Goal: Task Accomplishment & Management: Manage account settings

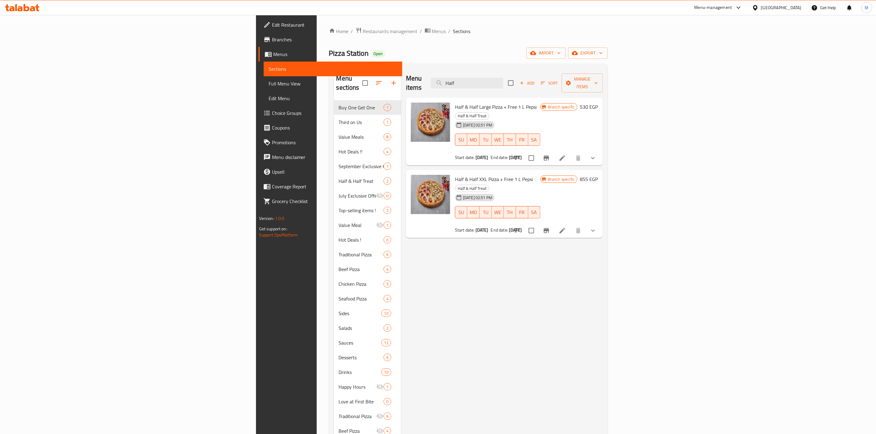
click at [455, 102] on span "Half & Half Large Pizza + Free 1 L Pepsi" at bounding box center [496, 106] width 82 height 9
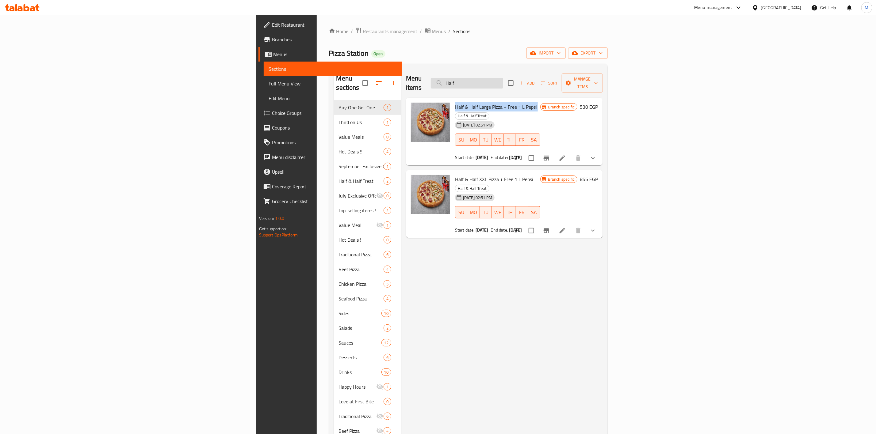
click at [503, 83] on input "Half" at bounding box center [467, 83] width 72 height 11
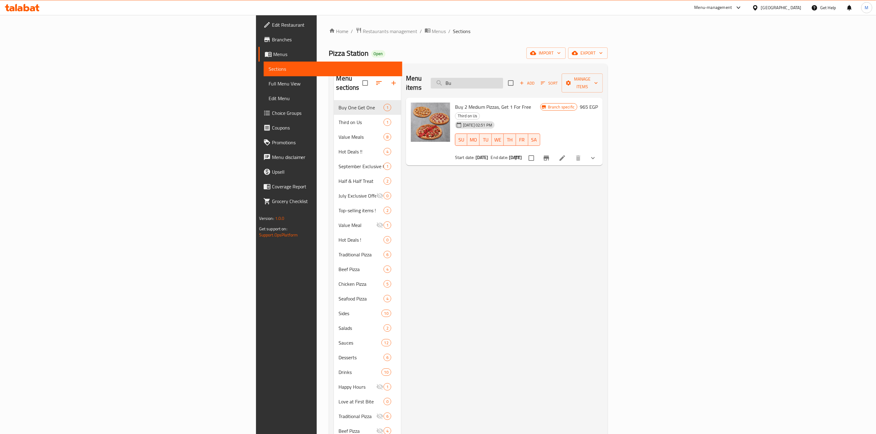
type input "B"
click at [503, 78] on input "search" at bounding box center [467, 83] width 72 height 11
paste input "Half & Half XXL Pizza"
type input "Half & Half XXL Pizza"
click at [549, 156] on icon "Branch-specific-item" at bounding box center [546, 158] width 6 height 5
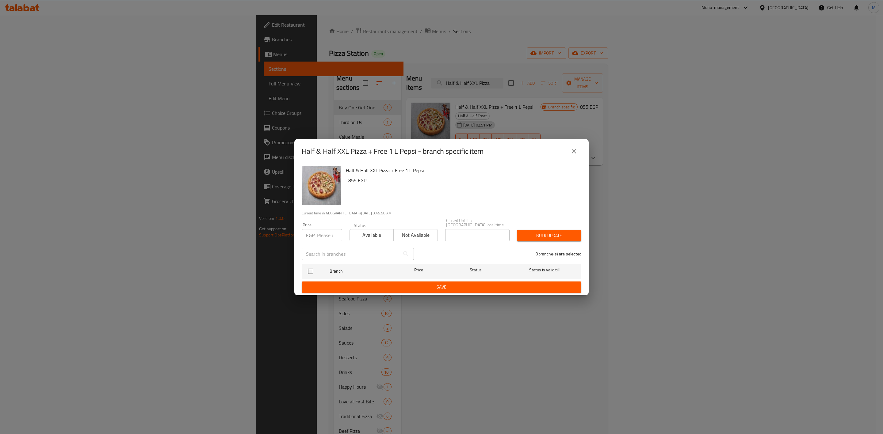
click at [577, 155] on icon "close" at bounding box center [573, 151] width 7 height 7
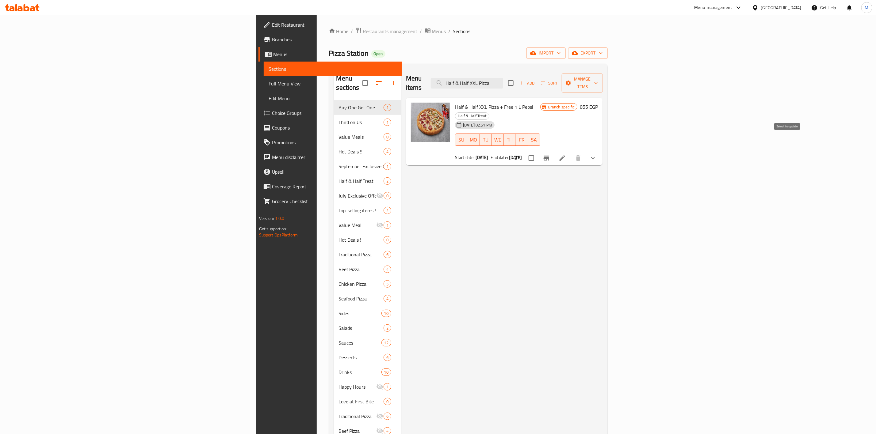
click at [554, 151] on button "Branch-specific-item" at bounding box center [546, 158] width 15 height 15
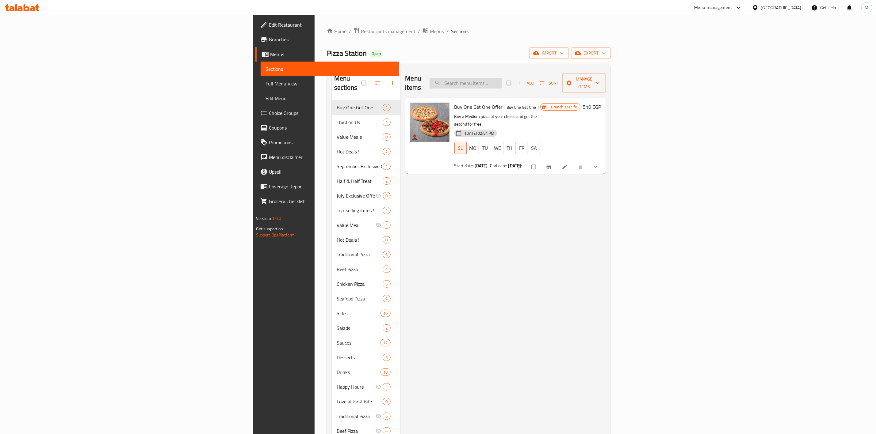
click at [502, 84] on input "search" at bounding box center [465, 83] width 72 height 11
paste input "Half & Half XXL Pizza"
type input "Half & Half XXL Pizza"
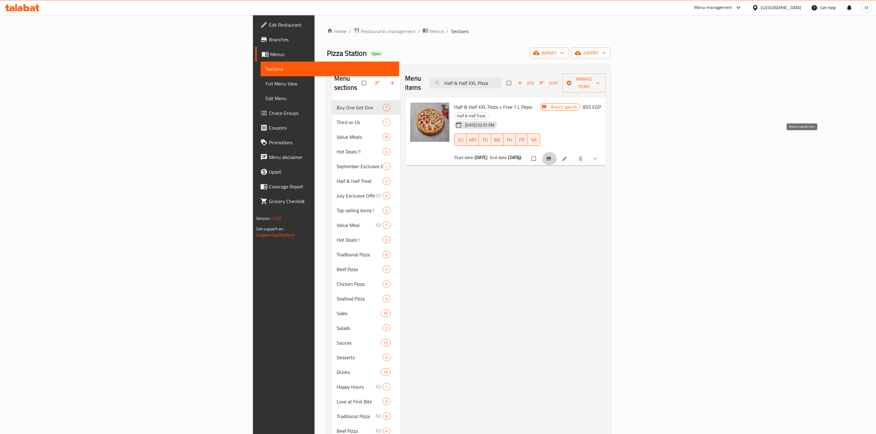
click at [557, 152] on button "Branch-specific-item" at bounding box center [549, 158] width 15 height 13
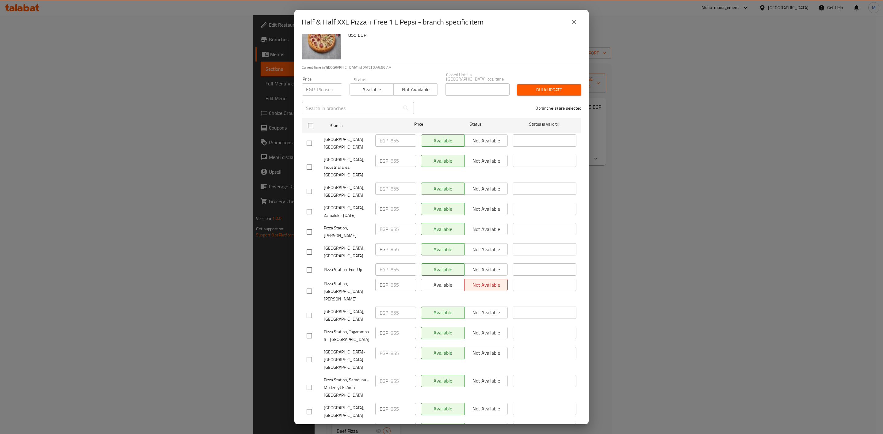
scroll to position [25, 0]
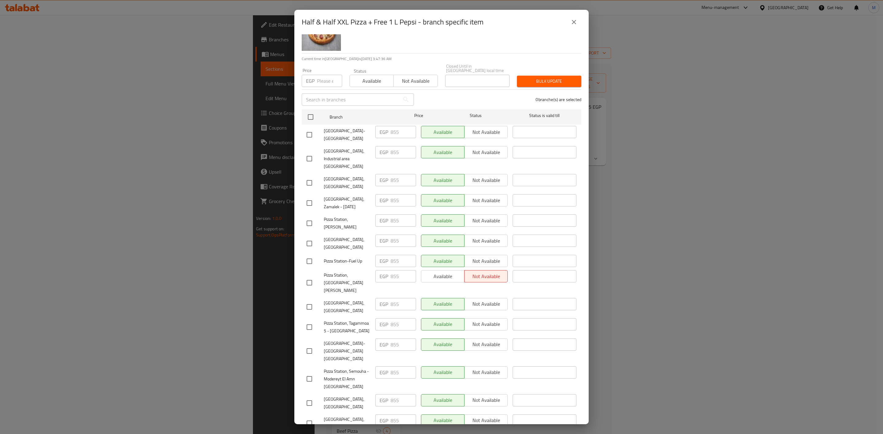
click at [308, 255] on input "checkbox" at bounding box center [309, 261] width 13 height 13
checkbox input "true"
click at [422, 43] on div "Half & Half XXL Pizza + Free 1 L Pepsi 855 EGP" at bounding box center [460, 31] width 235 height 44
click at [305, 417] on input "checkbox" at bounding box center [309, 423] width 13 height 13
checkbox input "true"
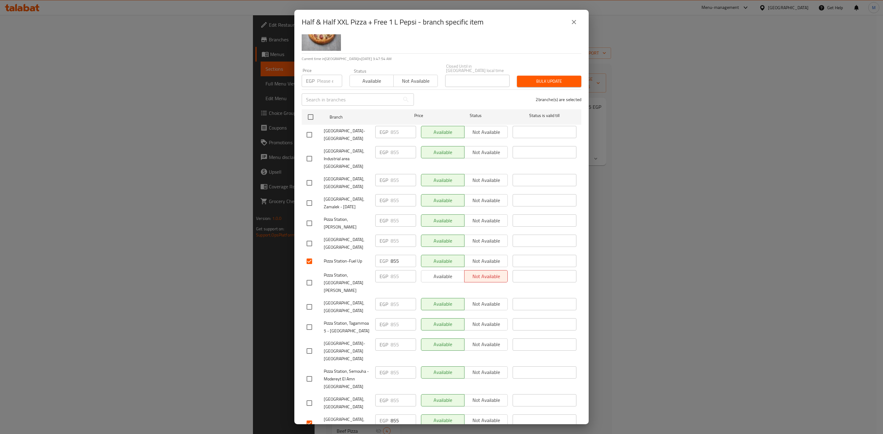
click at [309, 197] on input "checkbox" at bounding box center [309, 203] width 13 height 13
checkbox input "true"
click at [309, 321] on input "checkbox" at bounding box center [309, 327] width 13 height 13
checkbox input "true"
click at [311, 345] on input "checkbox" at bounding box center [309, 351] width 13 height 13
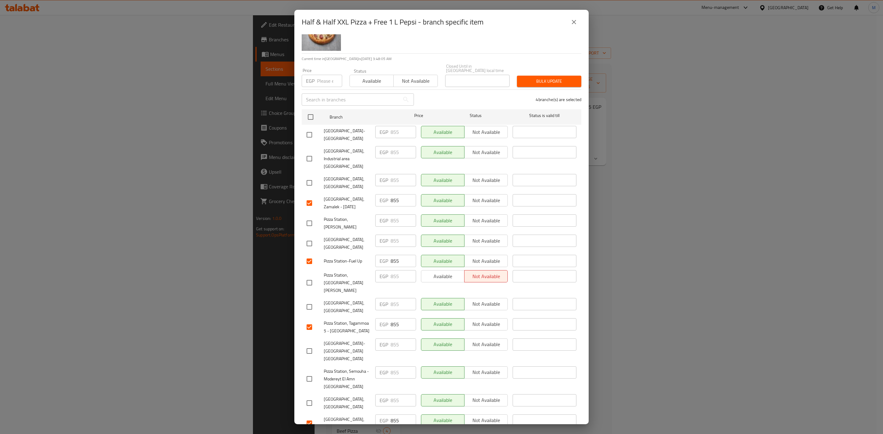
checkbox input "true"
click at [361, 177] on span "Pizza Station,El Rehab City" at bounding box center [347, 182] width 47 height 15
click at [313, 131] on input "checkbox" at bounding box center [309, 134] width 13 height 13
checkbox input "true"
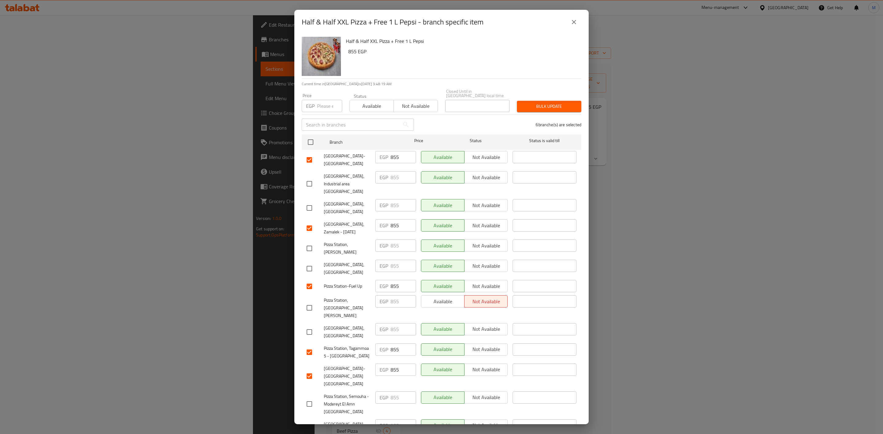
click at [327, 103] on input "number" at bounding box center [329, 106] width 25 height 12
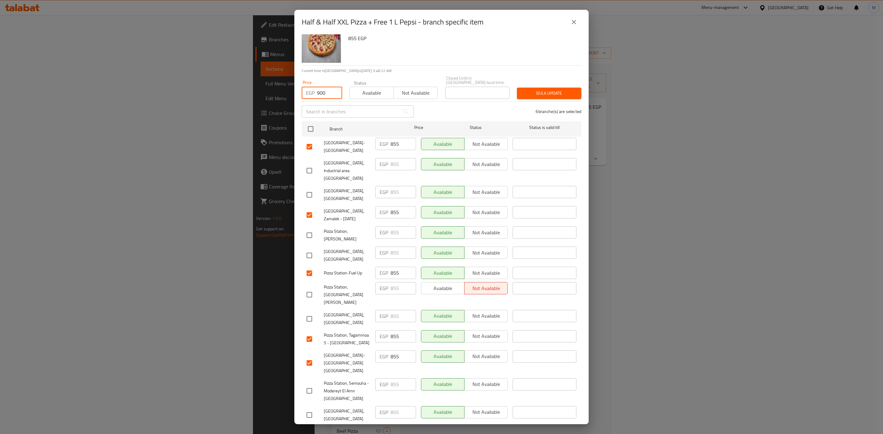
scroll to position [25, 0]
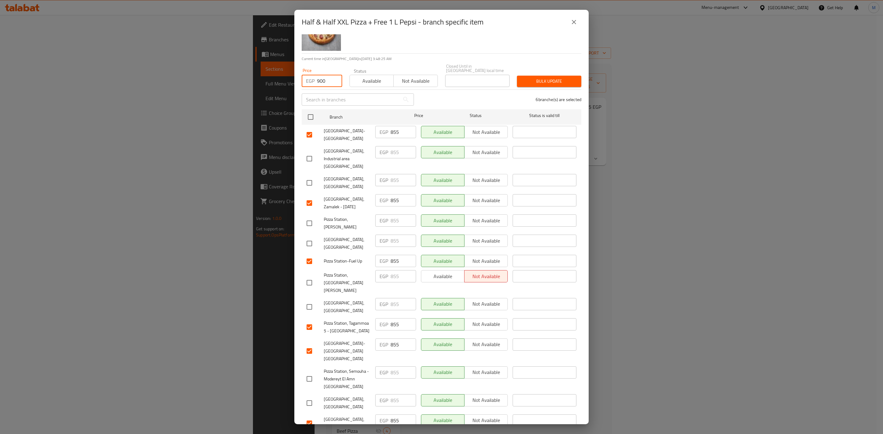
type input "900"
click at [547, 83] on div "Bulk update" at bounding box center [549, 81] width 72 height 19
click at [547, 80] on span "Bulk update" at bounding box center [549, 82] width 55 height 8
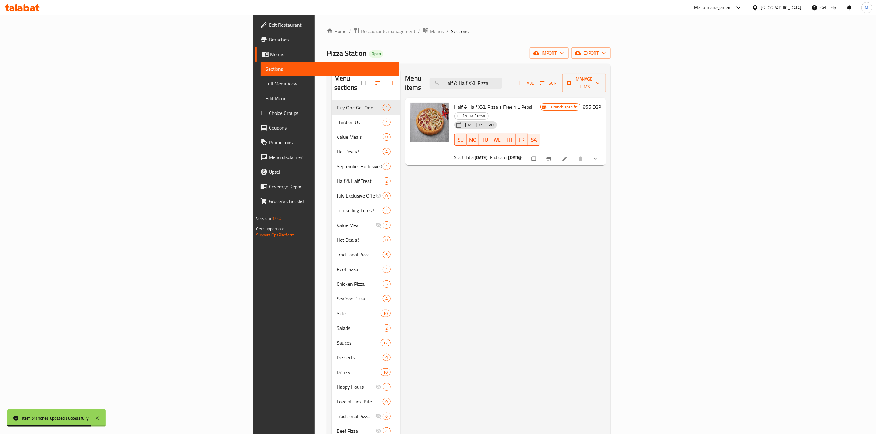
click at [542, 152] on button "Branch-specific-item" at bounding box center [549, 158] width 15 height 13
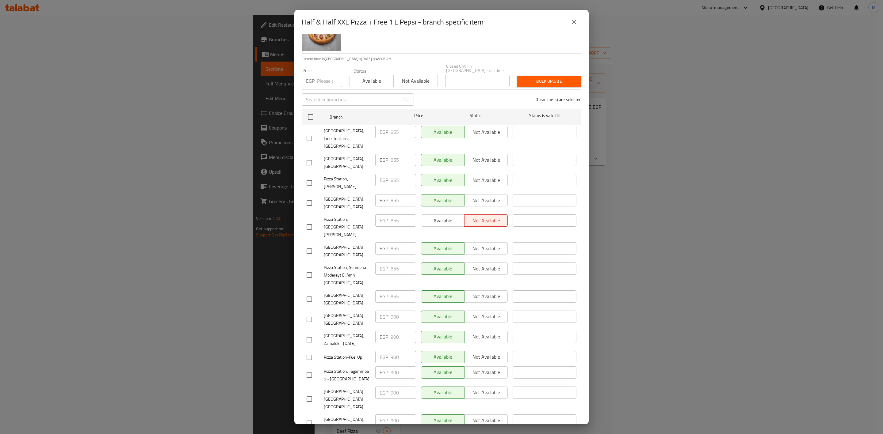
click at [576, 23] on icon "close" at bounding box center [573, 21] width 7 height 7
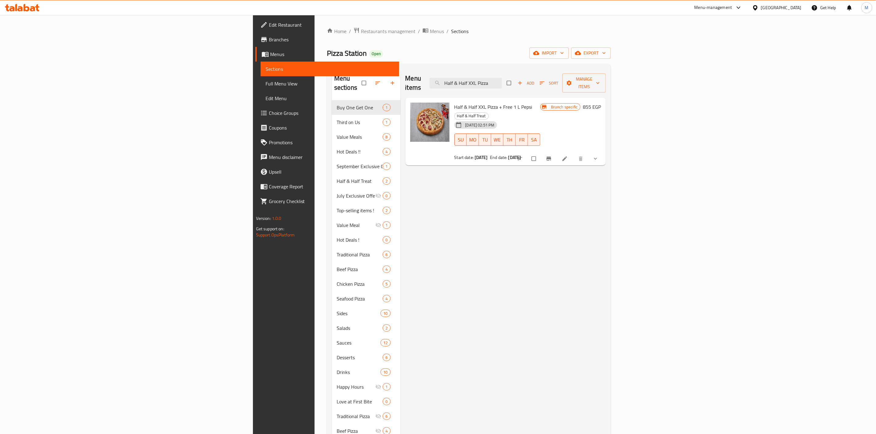
click at [454, 102] on span "Half & Half XXL Pizza + Free 1 L Pepsi" at bounding box center [493, 106] width 78 height 9
copy h6 "Half & Half XXL Pizza + Free 1 L Pepsi"
click at [361, 29] on span "Restaurants management" at bounding box center [388, 31] width 55 height 7
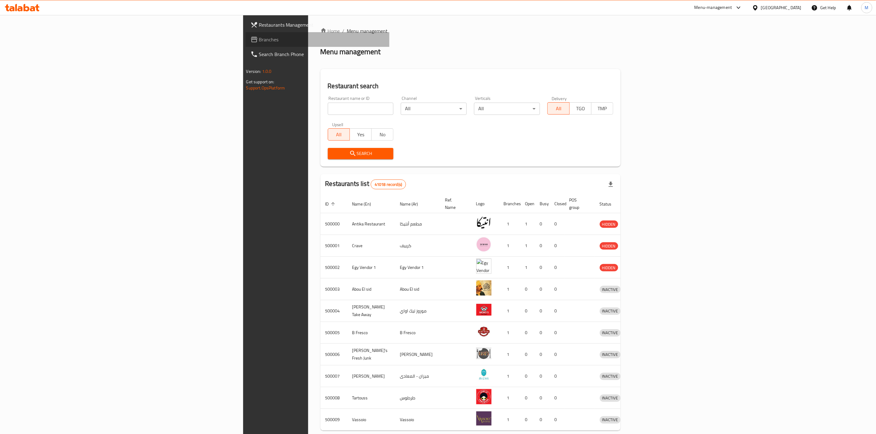
click at [259, 43] on span "Branches" at bounding box center [321, 39] width 125 height 7
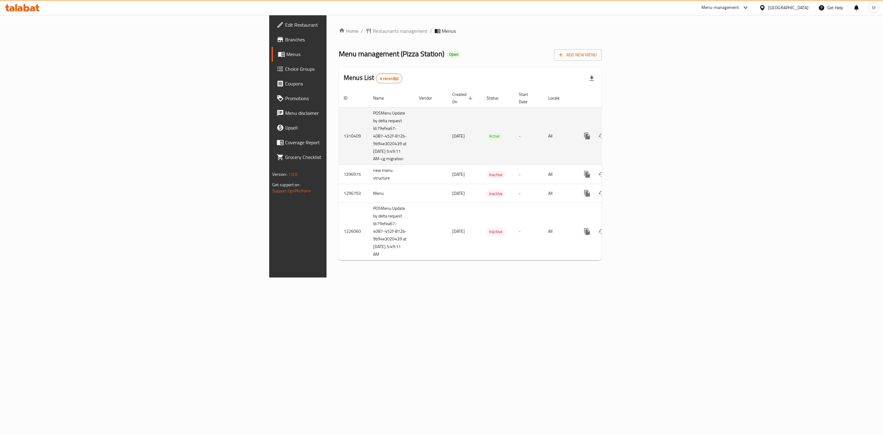
click at [638, 131] on link "enhanced table" at bounding box center [631, 136] width 15 height 15
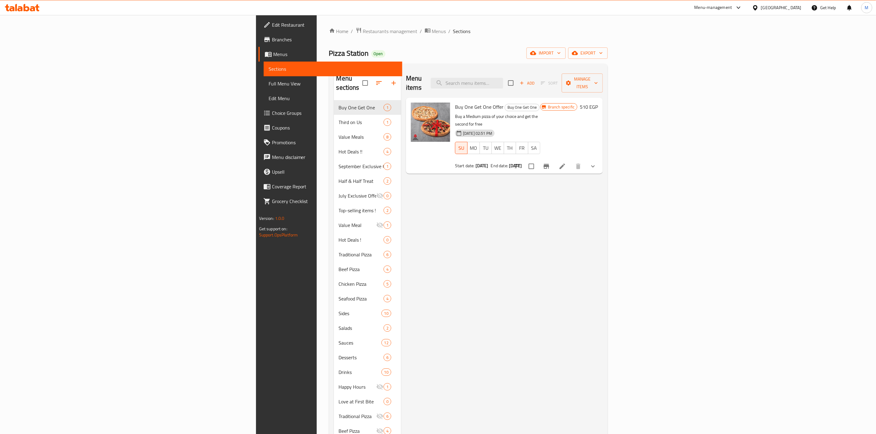
click at [581, 85] on div "Menu items Add Sort Manage items" at bounding box center [504, 83] width 197 height 29
click at [503, 82] on input "search" at bounding box center [467, 83] width 72 height 11
paste input "دبل ستيشن ميل"
type input "دبل ستيشن ميل"
click at [549, 164] on icon "Branch-specific-item" at bounding box center [546, 166] width 6 height 5
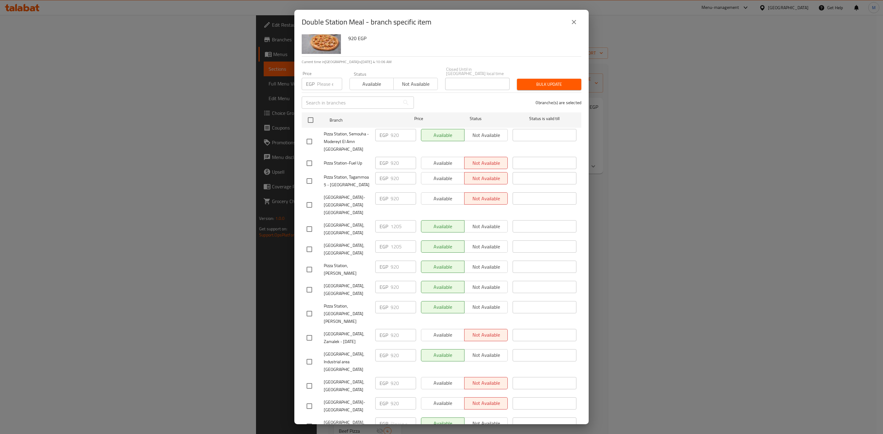
scroll to position [25, 0]
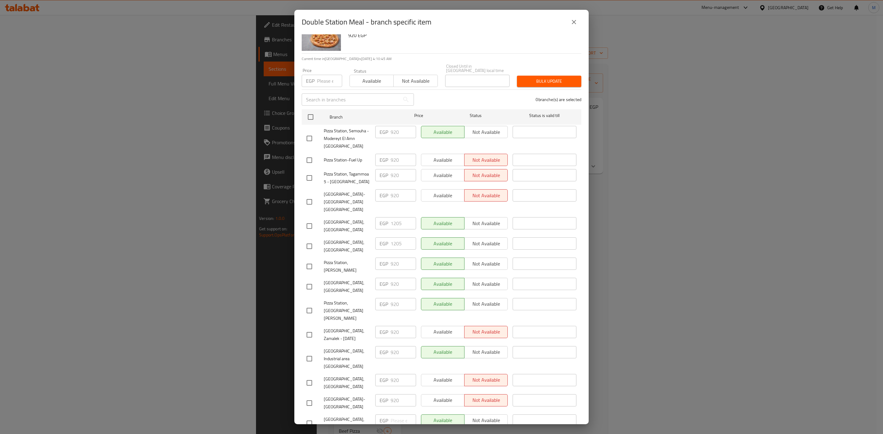
click at [469, 50] on div "Double Station Meal 2 Medium Pizzas + Station Fries + Supreme Salad + 2 Pepsi C…" at bounding box center [460, 31] width 235 height 44
click at [302, 268] on li "Pizza Station, Sidi Besher Bahary EGP 920 ​ Available Not available ​" at bounding box center [442, 267] width 280 height 20
click at [304, 264] on input "checkbox" at bounding box center [309, 266] width 13 height 13
checkbox input "true"
click at [312, 135] on input "checkbox" at bounding box center [309, 138] width 13 height 13
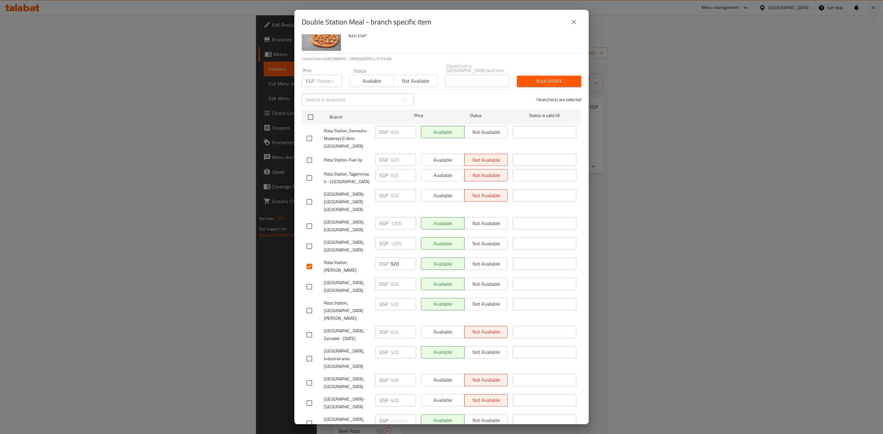
checkbox input "true"
click at [312, 285] on input "checkbox" at bounding box center [309, 286] width 13 height 13
checkbox input "true"
click at [309, 304] on input "checkbox" at bounding box center [309, 310] width 13 height 13
checkbox input "true"
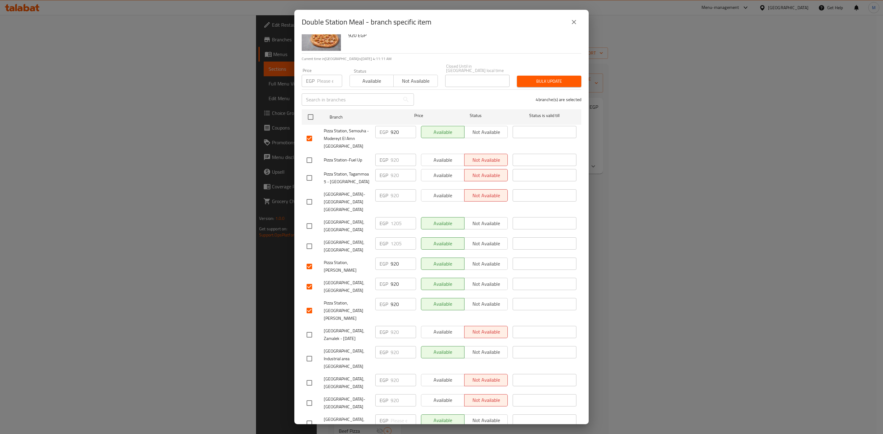
click at [571, 25] on icon "close" at bounding box center [573, 21] width 7 height 7
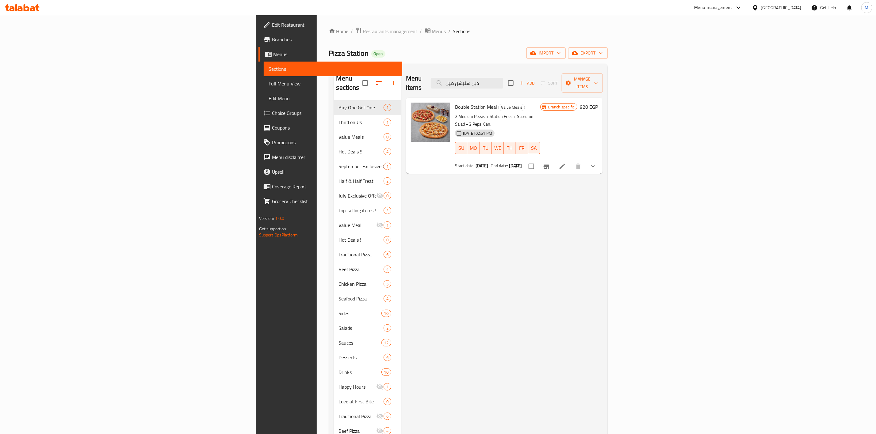
click at [455, 102] on span "Double Station Meal" at bounding box center [476, 106] width 42 height 9
copy h6 "Double Station Meal"
click at [503, 78] on input "دبل ستيشن ميل" at bounding box center [467, 83] width 72 height 11
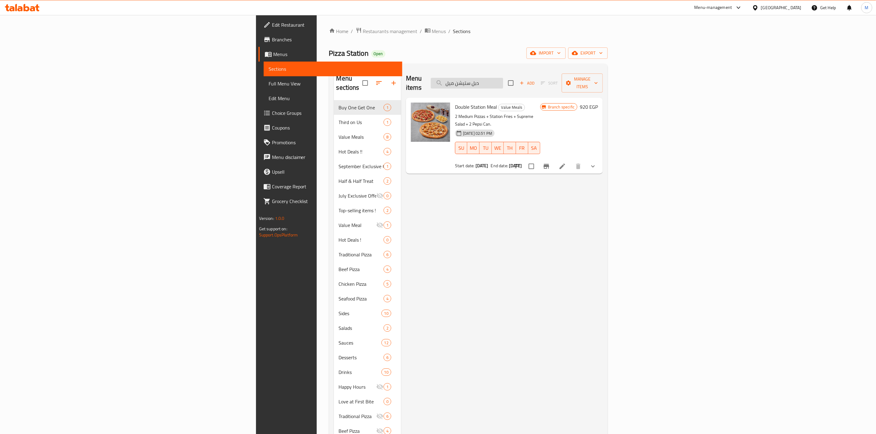
click at [503, 78] on input "دبل ستيشن ميل" at bounding box center [467, 83] width 72 height 11
paste input "وبر فاميلي"
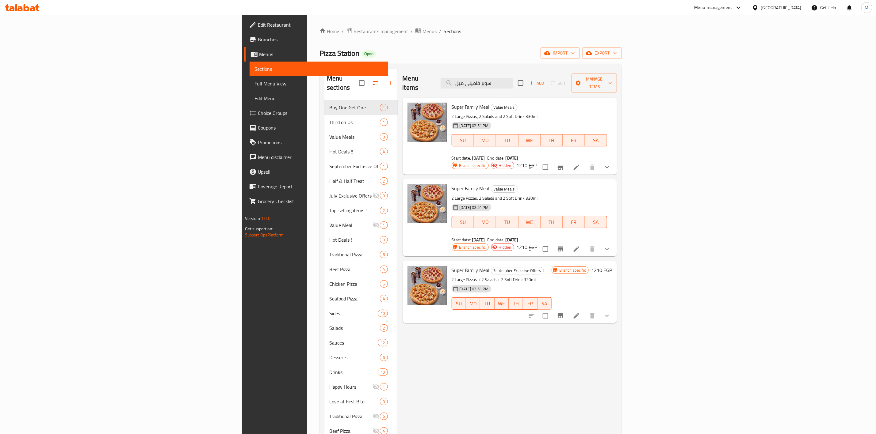
click at [564, 312] on icon "Branch-specific-item" at bounding box center [560, 315] width 7 height 7
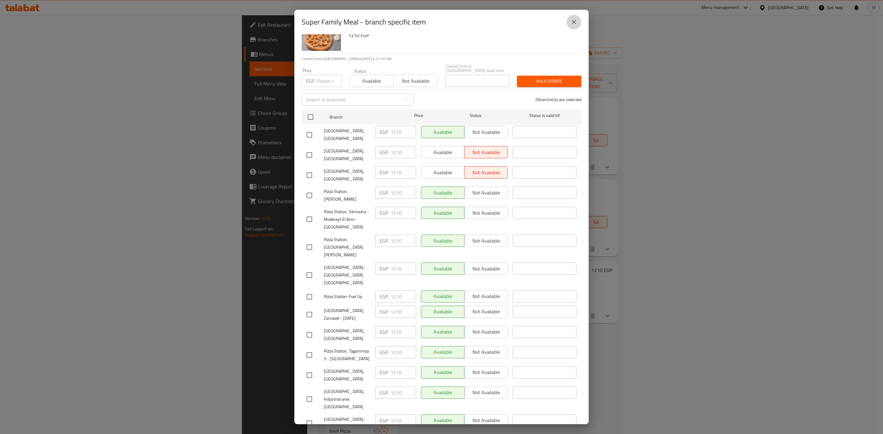
click at [569, 19] on button "close" at bounding box center [573, 22] width 15 height 15
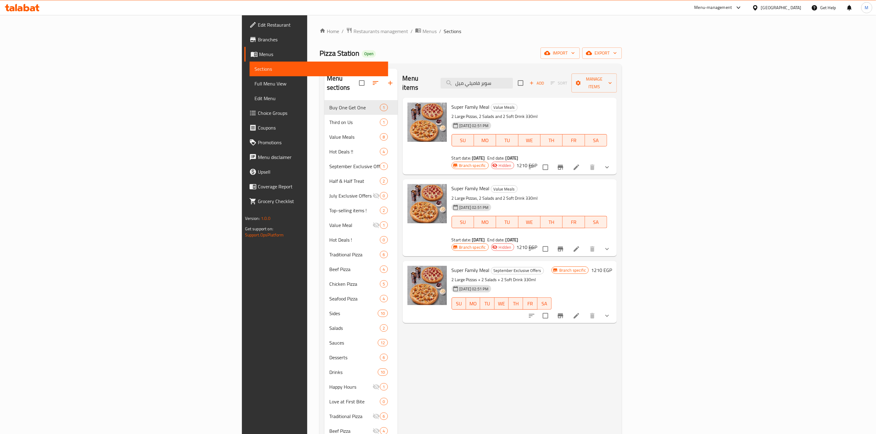
click at [451, 266] on span "Super Family Meal" at bounding box center [470, 270] width 38 height 9
copy h6 "Super Family Meal"
drag, startPoint x: 479, startPoint y: 246, endPoint x: 431, endPoint y: 245, distance: 48.1
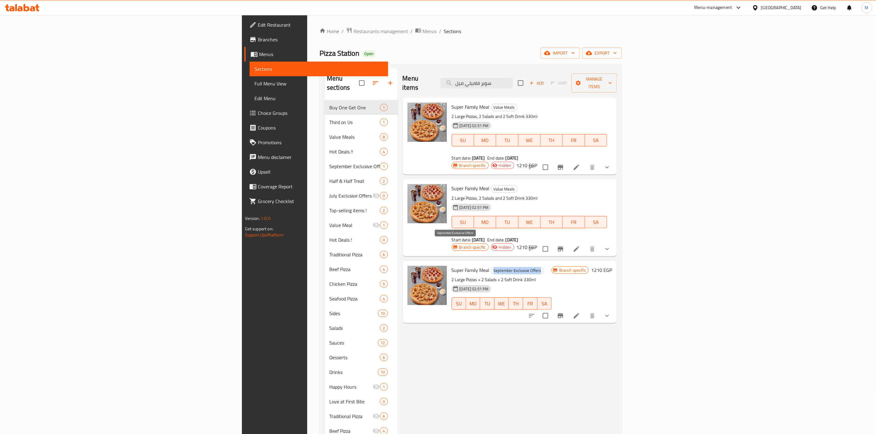
click at [491, 267] on span "September Exclusive Offers" at bounding box center [517, 270] width 52 height 7
copy span "September Exclusive Offers"
click at [513, 80] on input "سوبر فاميلي ميل" at bounding box center [476, 83] width 72 height 11
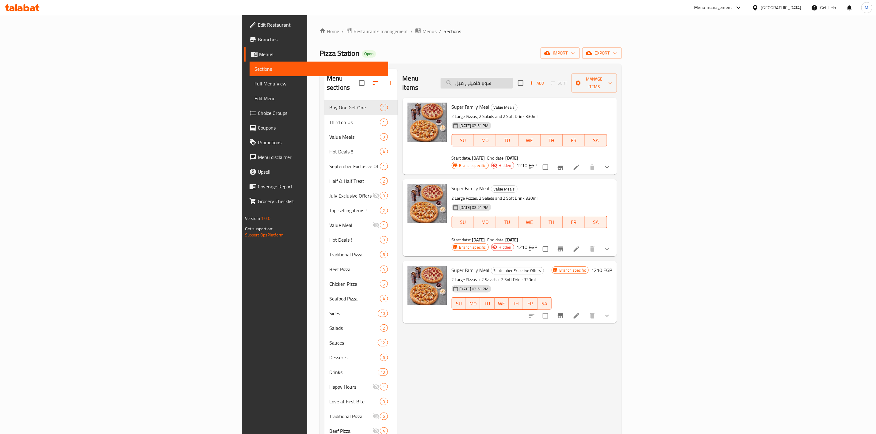
paste input "ستيشن ميل ميديم"
click at [513, 80] on input "سوبر ستيشن ميل ميديمميل" at bounding box center [476, 83] width 72 height 11
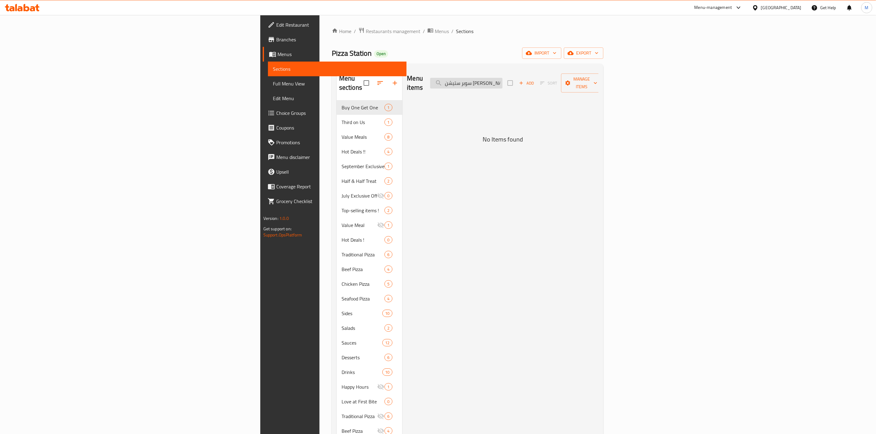
paste input "تيشن ميل ميديم"
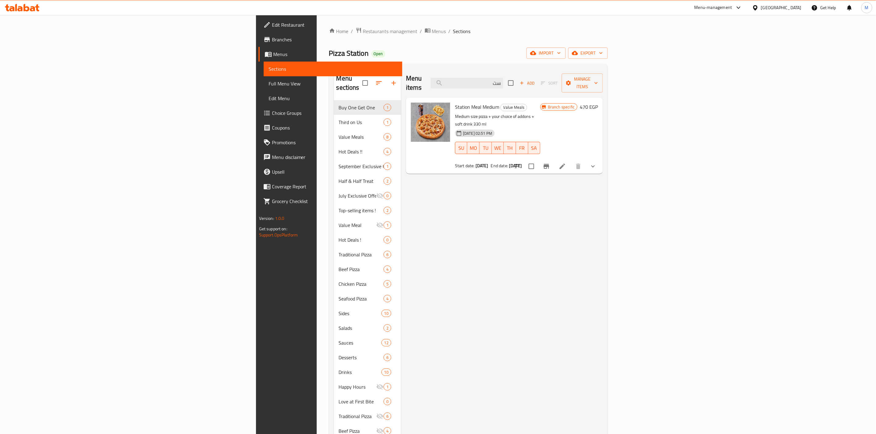
type input "س"
type input "ٍ"
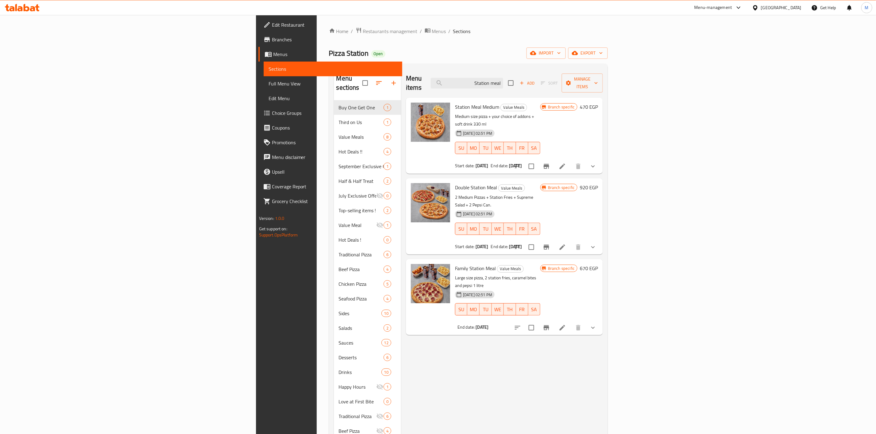
type input "Station meal"
click at [455, 102] on span "Station Meal Medium" at bounding box center [477, 106] width 44 height 9
copy h6 "Station Meal Medium"
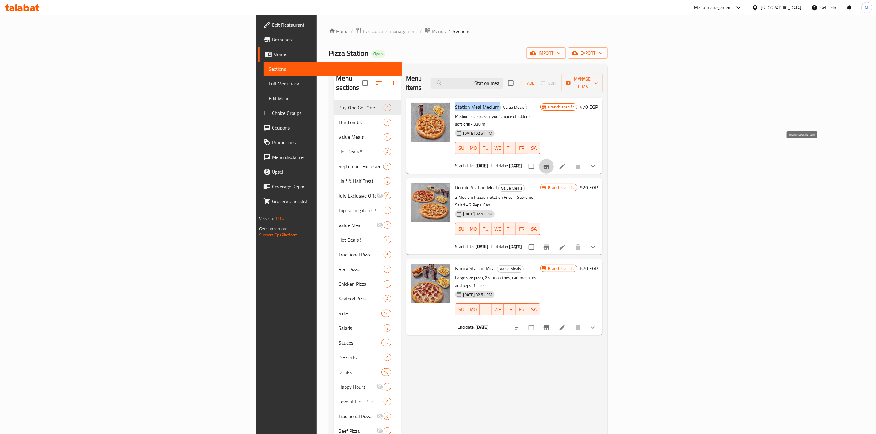
click at [554, 159] on button "Branch-specific-item" at bounding box center [546, 166] width 15 height 15
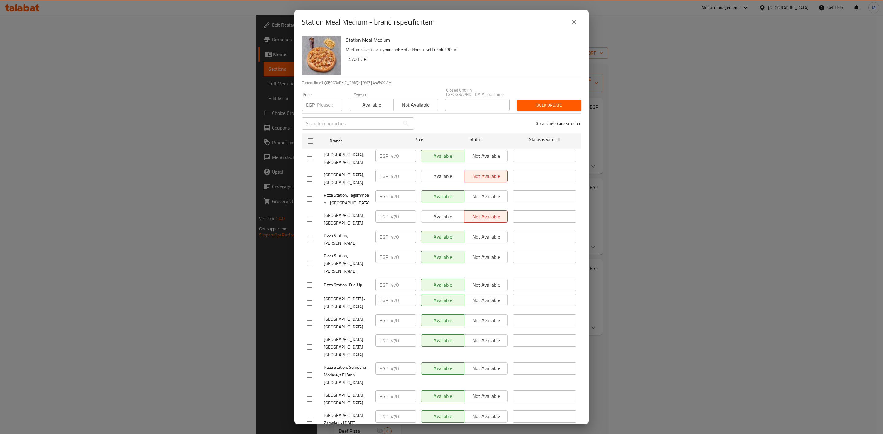
scroll to position [0, 0]
click at [360, 37] on h6 "Station Meal Medium" at bounding box center [461, 41] width 230 height 9
click at [360, 38] on h6 "Station Meal Medium" at bounding box center [461, 41] width 230 height 9
copy h6 "Station Meal Medium"
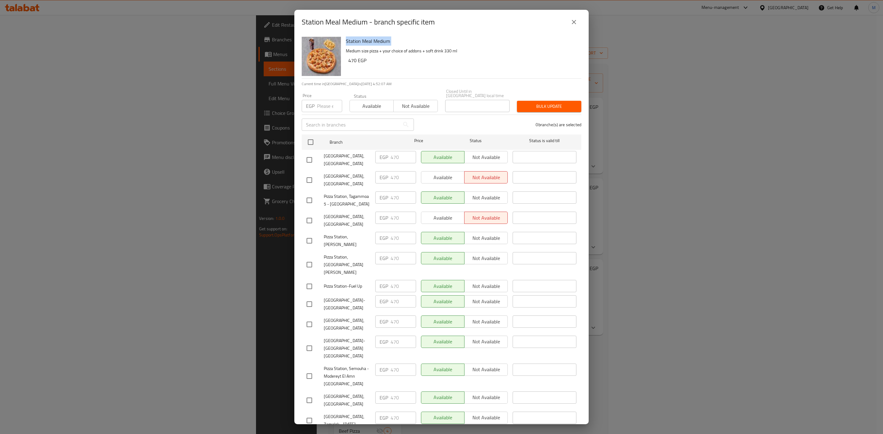
click at [575, 22] on icon "close" at bounding box center [573, 21] width 7 height 7
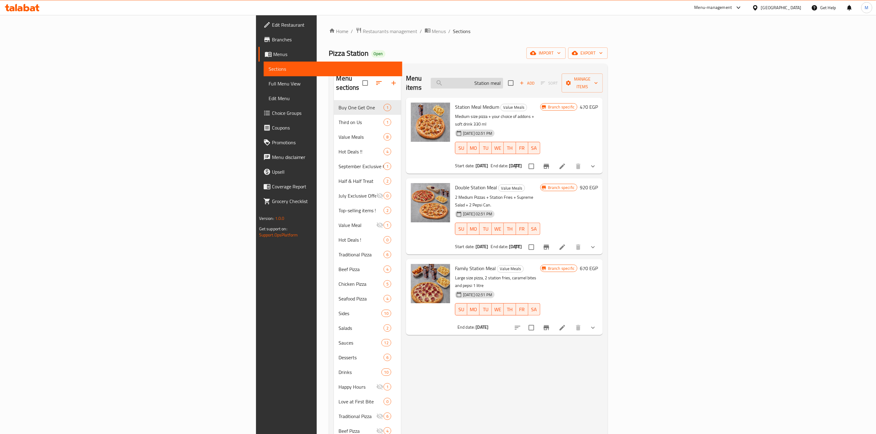
click at [503, 80] on input "Station meal" at bounding box center [467, 83] width 72 height 11
click at [503, 81] on input "Station meal" at bounding box center [467, 83] width 72 height 11
paste input "ترين بوكس"
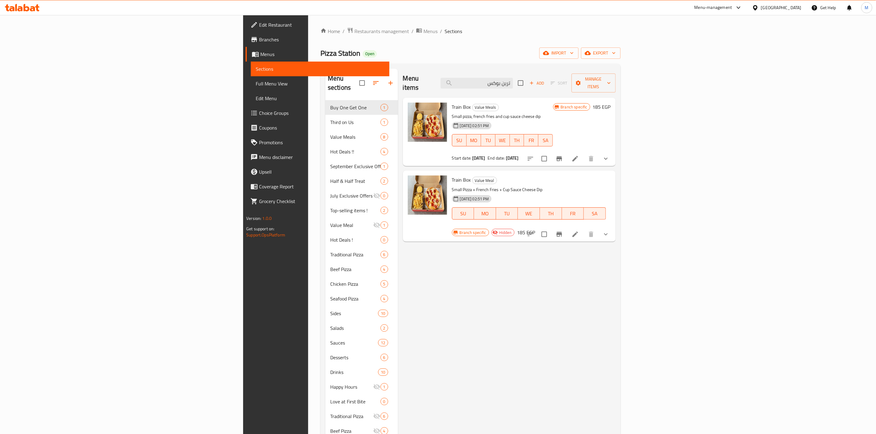
type input "ترين بوكس"
click at [452, 102] on span "Train Box" at bounding box center [461, 106] width 19 height 9
copy h6 "Train Box"
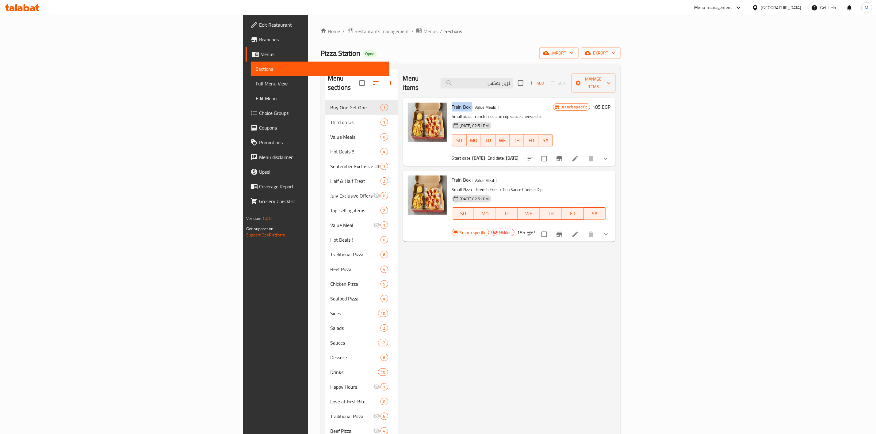
click at [562, 156] on icon "Branch-specific-item" at bounding box center [559, 158] width 6 height 5
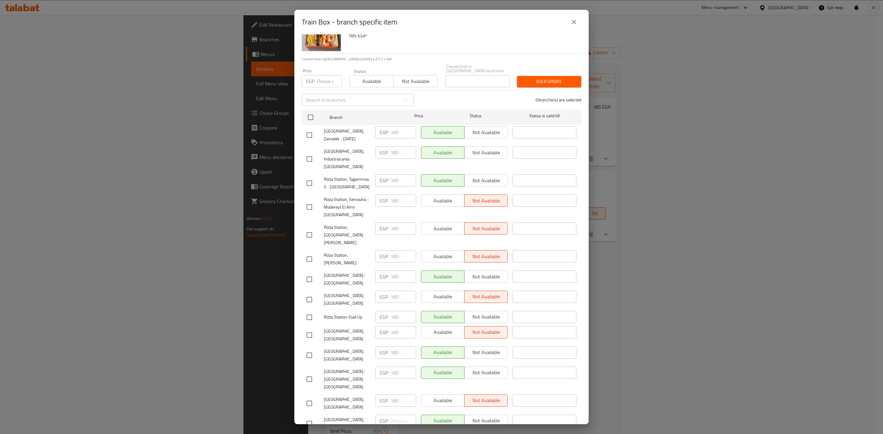
scroll to position [25, 0]
click at [571, 19] on icon "close" at bounding box center [573, 21] width 7 height 7
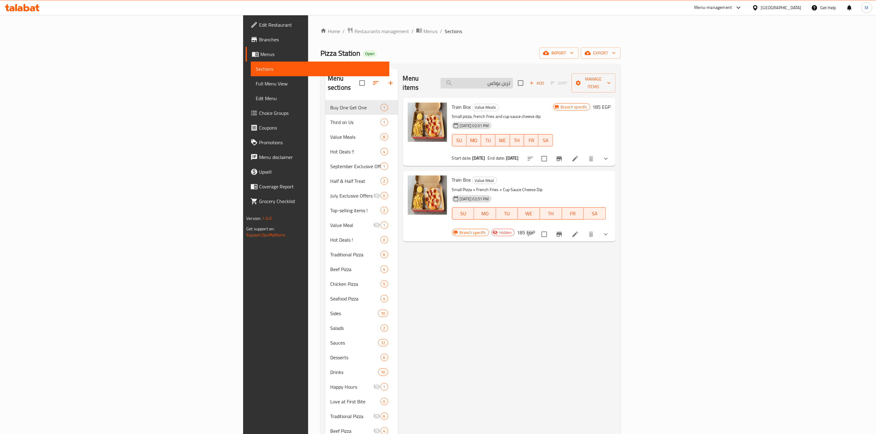
click at [513, 78] on input "ترين بوكس" at bounding box center [476, 83] width 72 height 11
paste input "سكندرية هوت ديل"
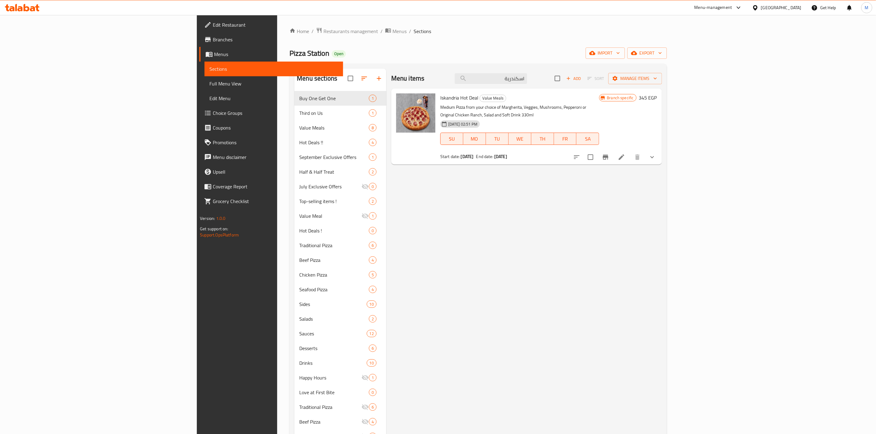
type input "اسكندرية"
click at [440, 96] on span "Iskandria Hot Deal" at bounding box center [459, 97] width 38 height 9
copy h6 "Iskandria Hot Deal"
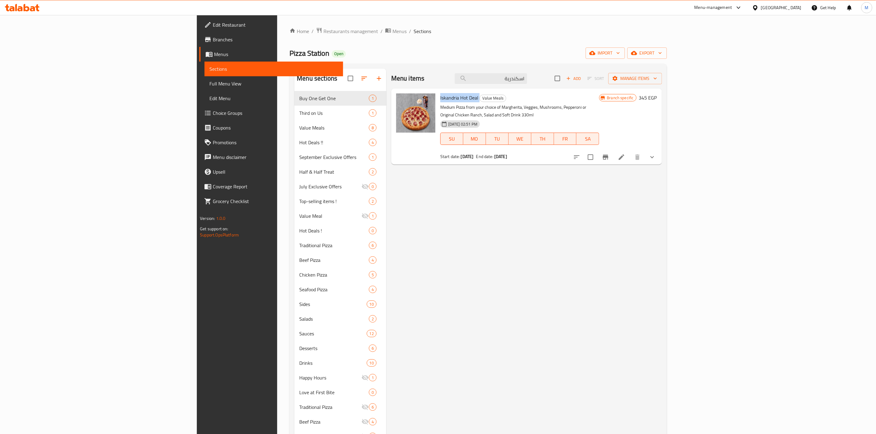
click at [613, 155] on button "Branch-specific-item" at bounding box center [605, 157] width 15 height 15
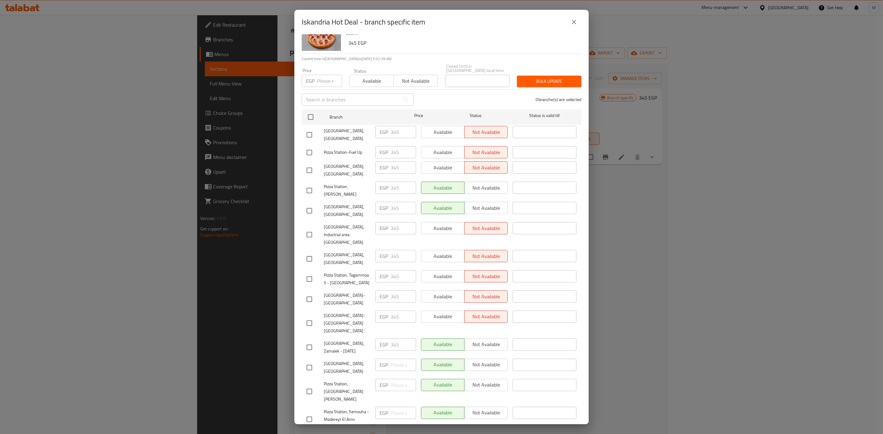
click at [477, 41] on h6 "345 EGP" at bounding box center [462, 43] width 228 height 9
click at [317, 184] on div at bounding box center [314, 190] width 17 height 13
click at [314, 184] on input "checkbox" at bounding box center [309, 190] width 13 height 13
checkbox input "true"
click at [313, 405] on div "Pizza Station, Semouha - Modereyt El Amn El Gadeda" at bounding box center [338, 420] width 69 height 30
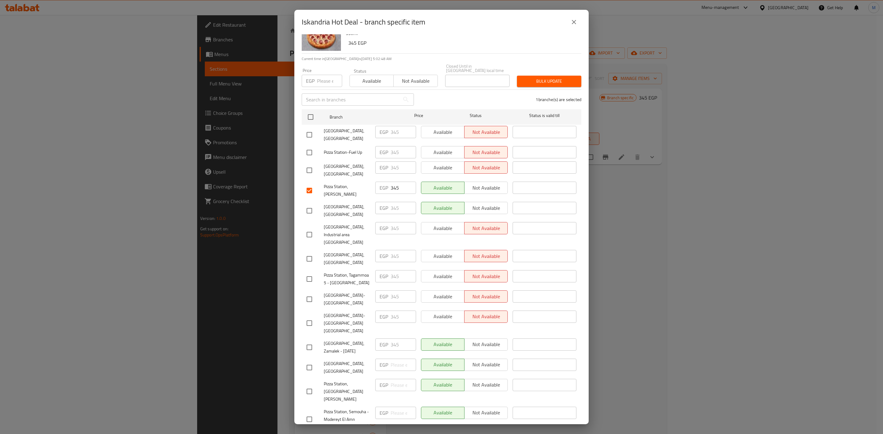
click at [312, 413] on input "checkbox" at bounding box center [309, 419] width 13 height 13
checkbox input "true"
click at [312, 204] on input "checkbox" at bounding box center [309, 210] width 13 height 13
checkbox input "true"
click at [315, 385] on input "checkbox" at bounding box center [309, 391] width 13 height 13
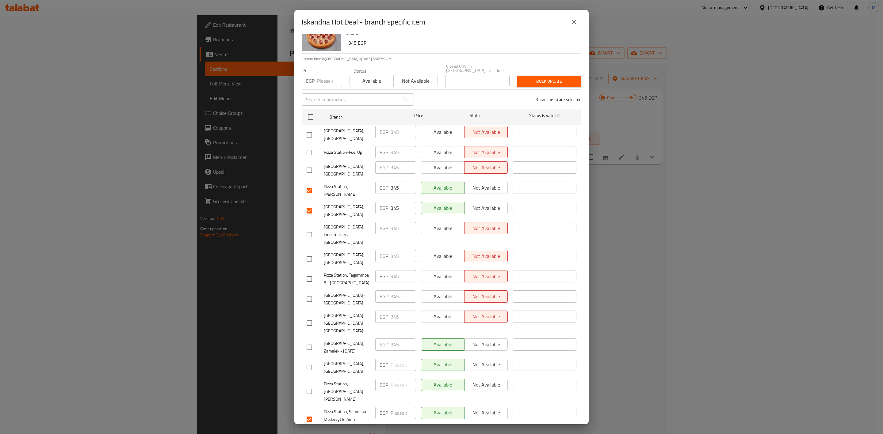
checkbox input "true"
click at [321, 76] on input "number" at bounding box center [329, 81] width 25 height 12
paste input "345"
type input "345"
click at [528, 78] on span "Bulk update" at bounding box center [549, 82] width 55 height 8
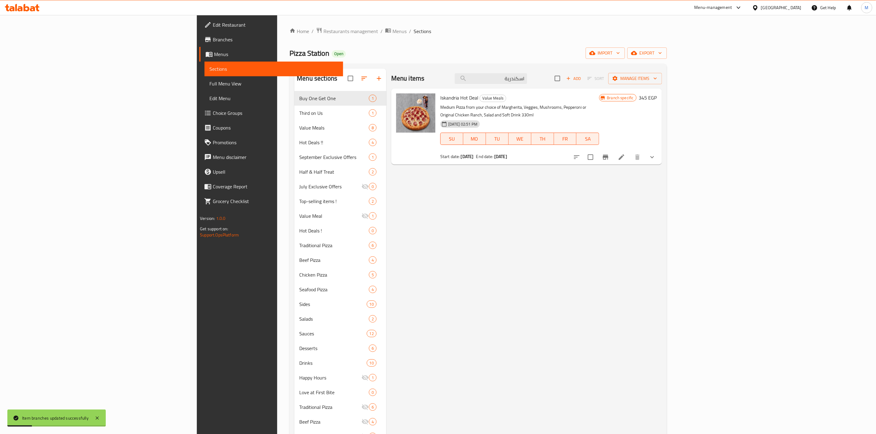
click at [440, 97] on span "Iskandria Hot Deal" at bounding box center [459, 97] width 38 height 9
copy h6 "Iskandria Hot Deal"
click at [527, 79] on input "اسكندرية" at bounding box center [491, 78] width 72 height 11
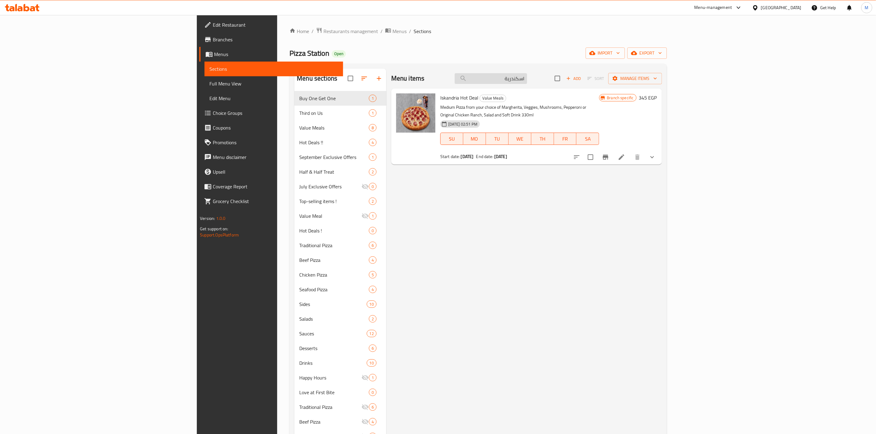
click at [527, 79] on input "اسكندرية" at bounding box center [491, 78] width 72 height 11
paste input "وبر دبل ديل"
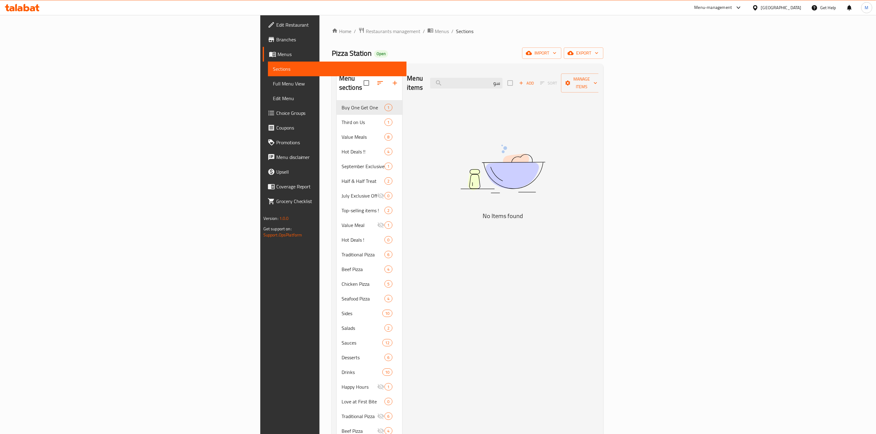
type input "س"
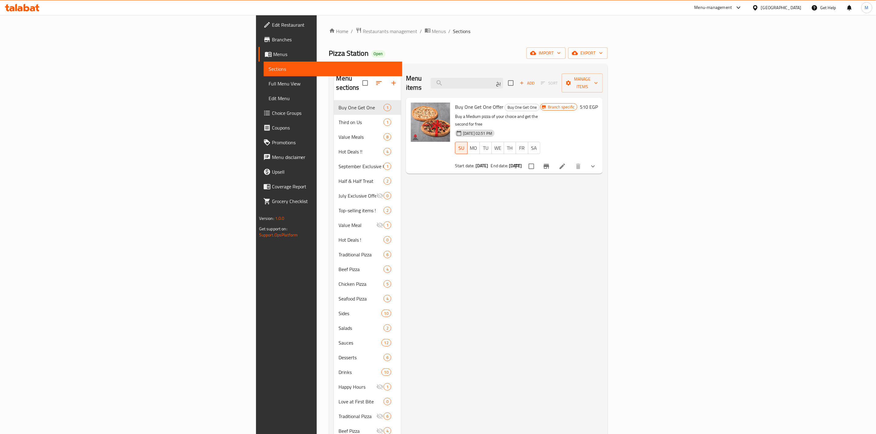
type input "ي"
type input "Super Double"
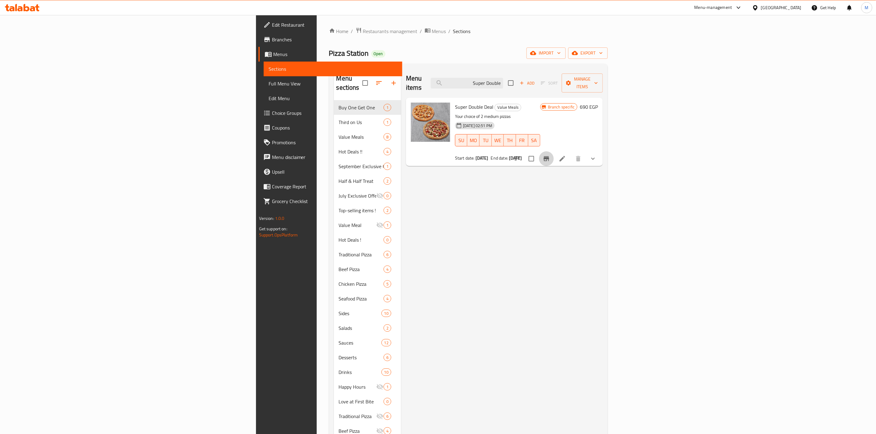
click at [550, 155] on icon "Branch-specific-item" at bounding box center [545, 158] width 7 height 7
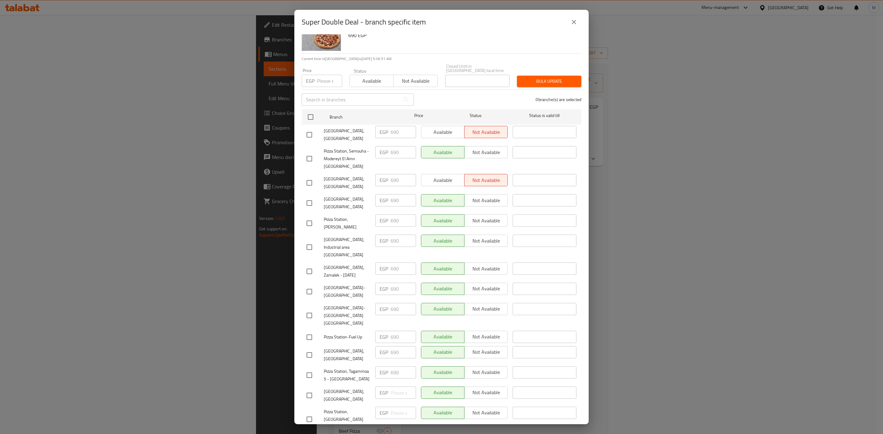
click at [314, 219] on input "checkbox" at bounding box center [309, 223] width 13 height 13
checkbox input "true"
click at [306, 154] on input "checkbox" at bounding box center [309, 158] width 13 height 13
checkbox input "true"
click at [307, 199] on input "checkbox" at bounding box center [309, 203] width 13 height 13
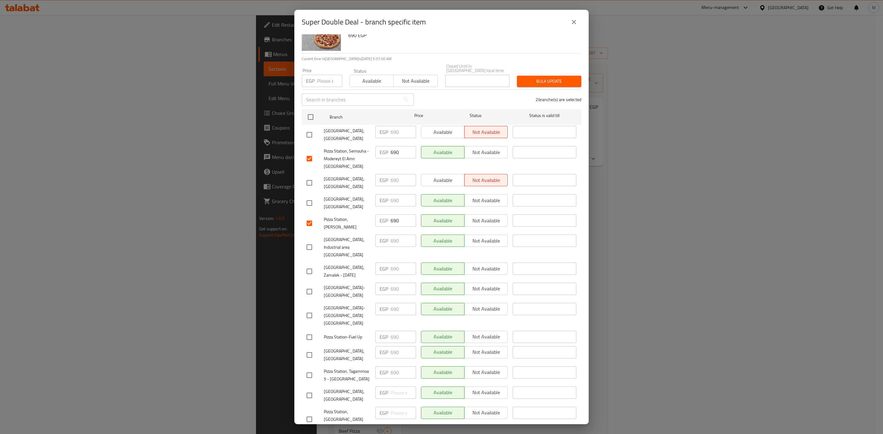
checkbox input "true"
click at [314, 413] on input "checkbox" at bounding box center [309, 419] width 13 height 13
checkbox input "true"
click at [323, 75] on input "number" at bounding box center [329, 81] width 25 height 12
type input "690"
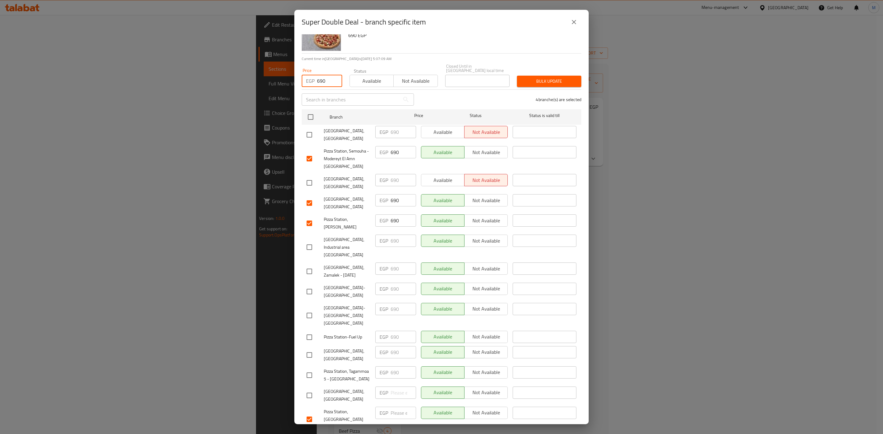
drag, startPoint x: 555, startPoint y: 79, endPoint x: 556, endPoint y: 84, distance: 4.9
click at [556, 79] on span "Bulk update" at bounding box center [549, 82] width 55 height 8
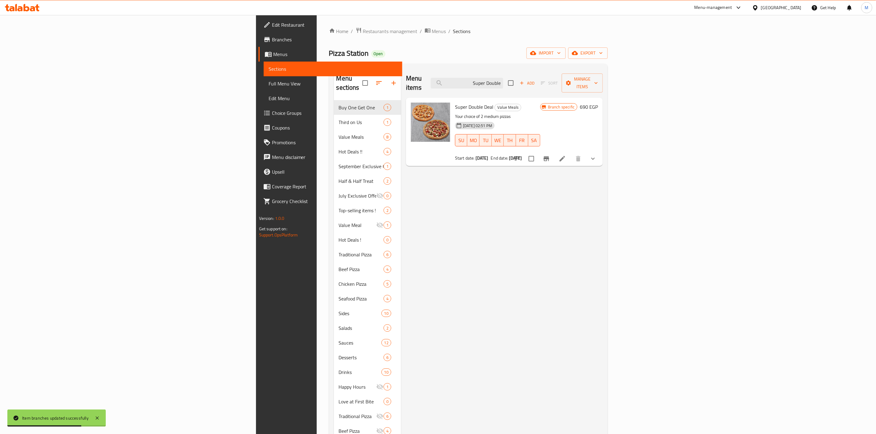
click at [455, 102] on span "Super Double Deal" at bounding box center [474, 106] width 38 height 9
copy h6 "Super Double Deal"
click at [503, 83] on input "Super Double" at bounding box center [467, 83] width 72 height 11
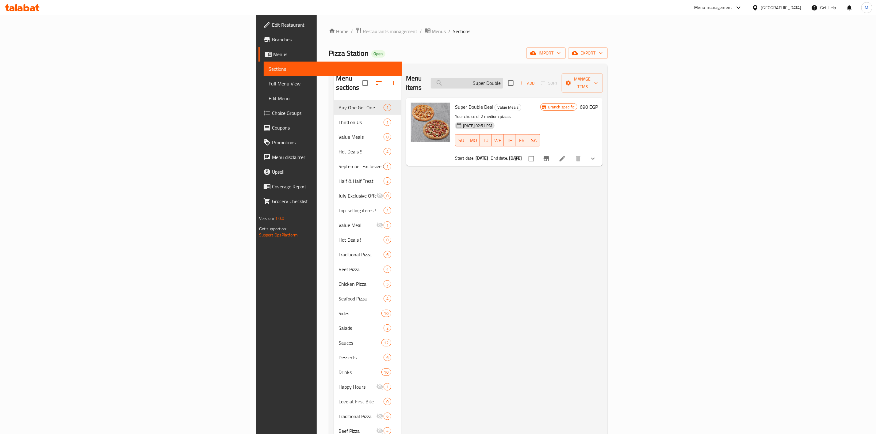
click at [503, 83] on input "Super Double" at bounding box center [467, 83] width 72 height 11
paste input "دبل ديل لارج"
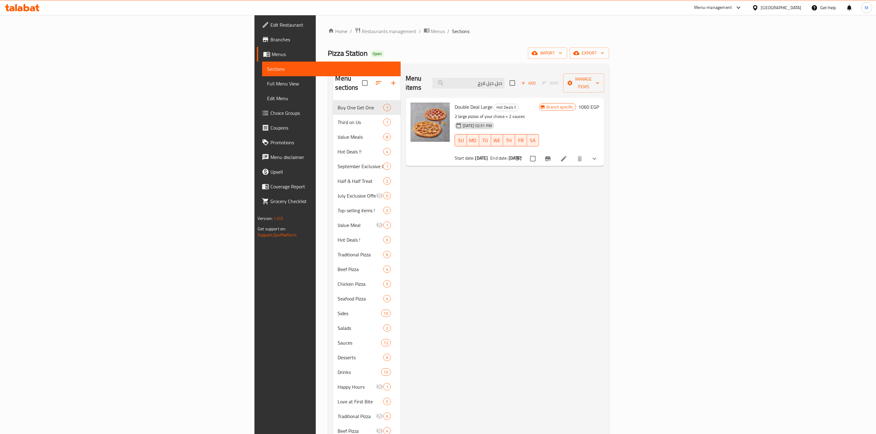
type input "دبل ديل لارج"
click at [455, 102] on span "Double Deal Large" at bounding box center [474, 106] width 38 height 9
click at [555, 151] on button "Branch-specific-item" at bounding box center [547, 158] width 15 height 15
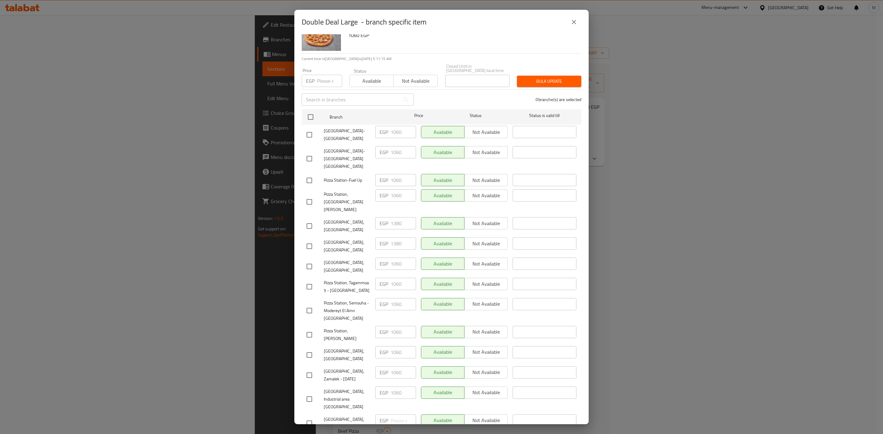
click at [445, 42] on div "Double Deal Large 2 large pizzas of your choice + 2 sauces 1060 EGP" at bounding box center [460, 31] width 235 height 44
click at [313, 329] on input "checkbox" at bounding box center [309, 335] width 13 height 13
checkbox input "true"
click at [306, 304] on input "checkbox" at bounding box center [309, 310] width 13 height 13
checkbox input "true"
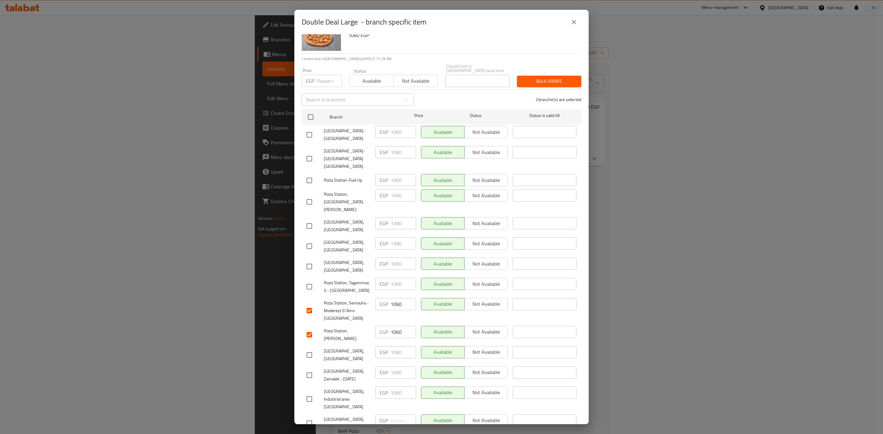
click at [316, 349] on div at bounding box center [314, 355] width 17 height 13
click at [313, 349] on input "checkbox" at bounding box center [309, 355] width 13 height 13
checkbox input "true"
click at [312, 196] on input "checkbox" at bounding box center [309, 202] width 13 height 13
checkbox input "true"
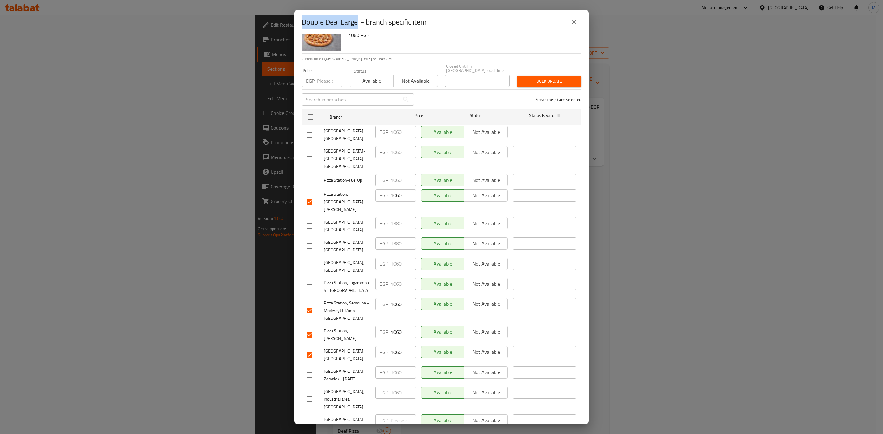
drag, startPoint x: 358, startPoint y: 22, endPoint x: 298, endPoint y: 27, distance: 59.9
click at [298, 27] on div "Double Deal Large - branch specific item" at bounding box center [441, 22] width 294 height 25
click at [630, 98] on div "Double Deal Large - branch specific item Double Deal Large 2 large pizzas of yo…" at bounding box center [441, 217] width 883 height 434
click at [575, 24] on icon "close" at bounding box center [573, 21] width 7 height 7
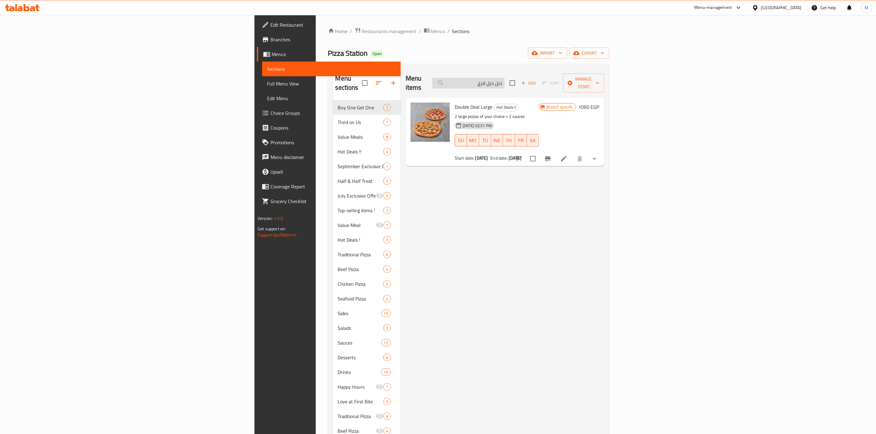
click at [504, 78] on input "دبل ديل لارج" at bounding box center [468, 83] width 72 height 11
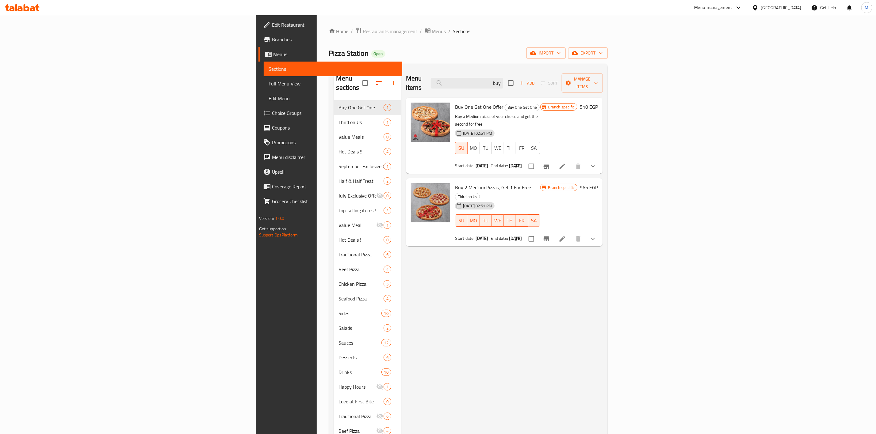
click at [455, 102] on span "Buy One Get One Offer" at bounding box center [479, 106] width 48 height 9
click at [503, 82] on input "buy" at bounding box center [467, 83] width 72 height 11
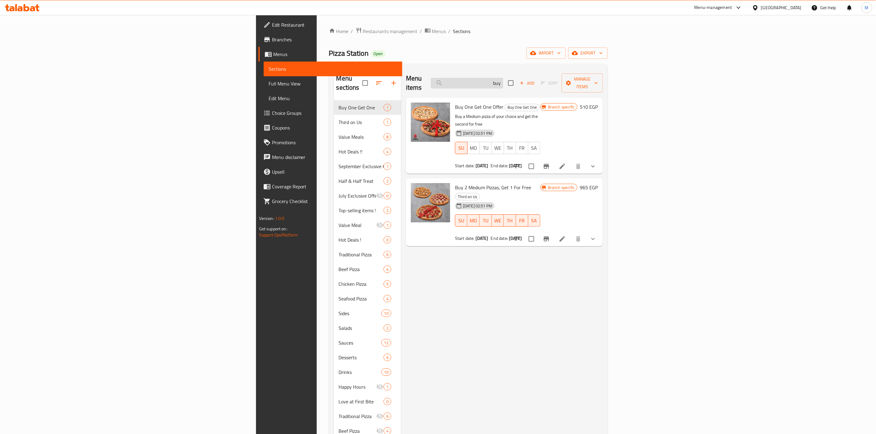
click at [503, 82] on input "buy" at bounding box center [467, 83] width 72 height 11
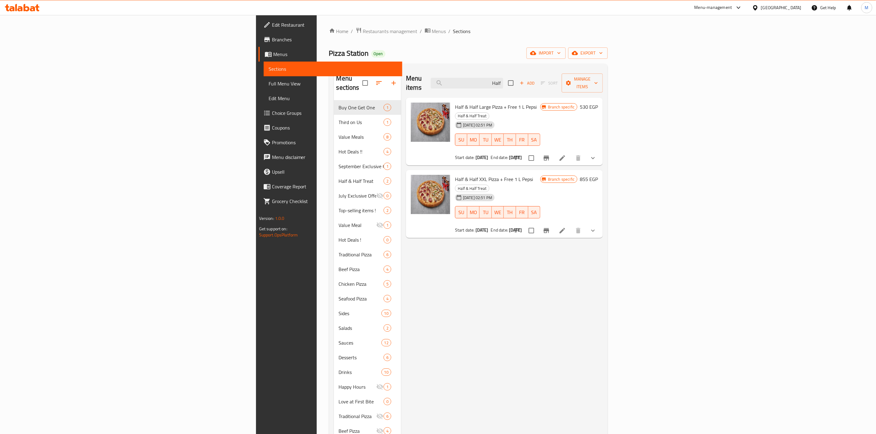
type input "Half"
click at [455, 102] on span "Half & Half Large Pizza + Free 1 L Pepsi" at bounding box center [496, 106] width 82 height 9
click at [503, 78] on input "Half" at bounding box center [467, 83] width 72 height 11
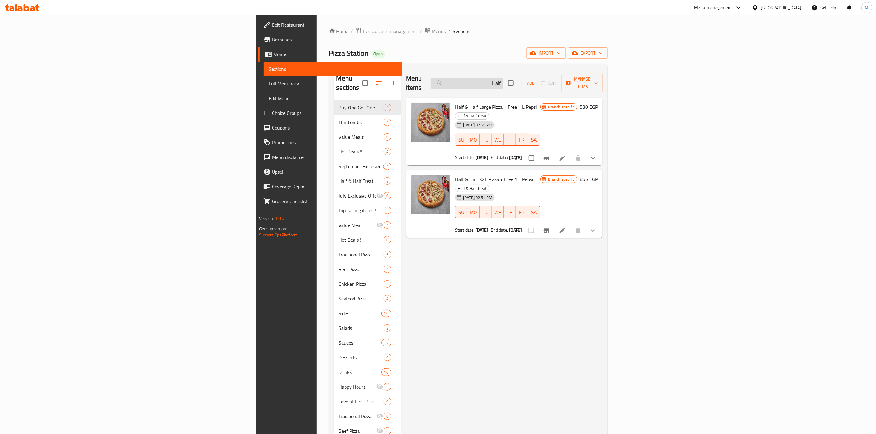
click at [503, 78] on input "Half" at bounding box center [467, 83] width 72 height 11
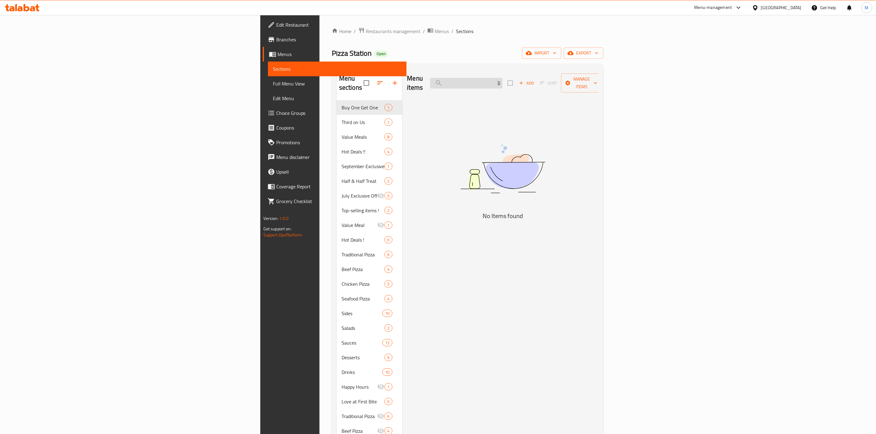
type input "ل"
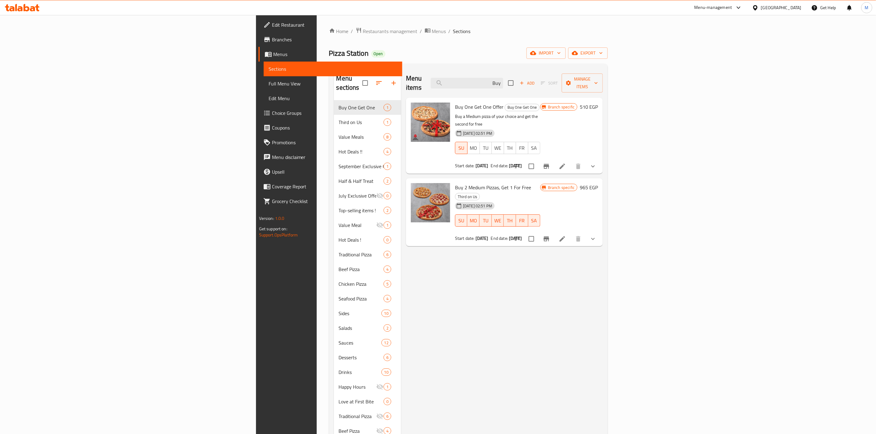
type input "Buy"
click at [455, 183] on span "Buy 2 Medium Pizzas, Get 1 For Free" at bounding box center [493, 187] width 76 height 9
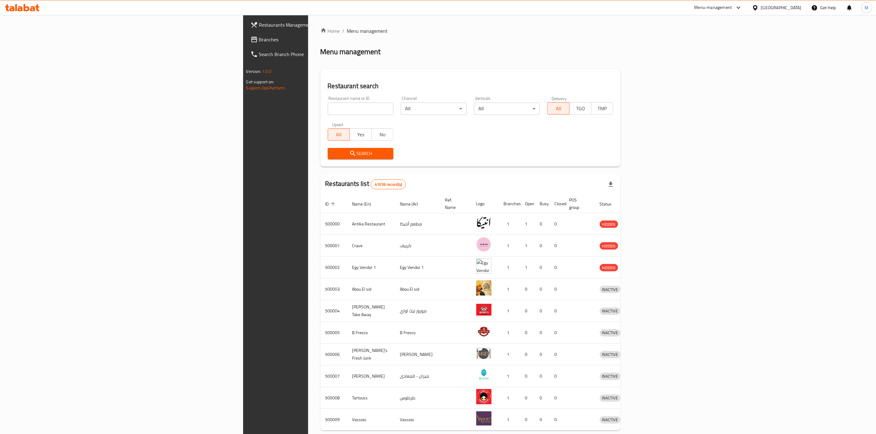
click at [245, 34] on link "Branches" at bounding box center [317, 39] width 144 height 15
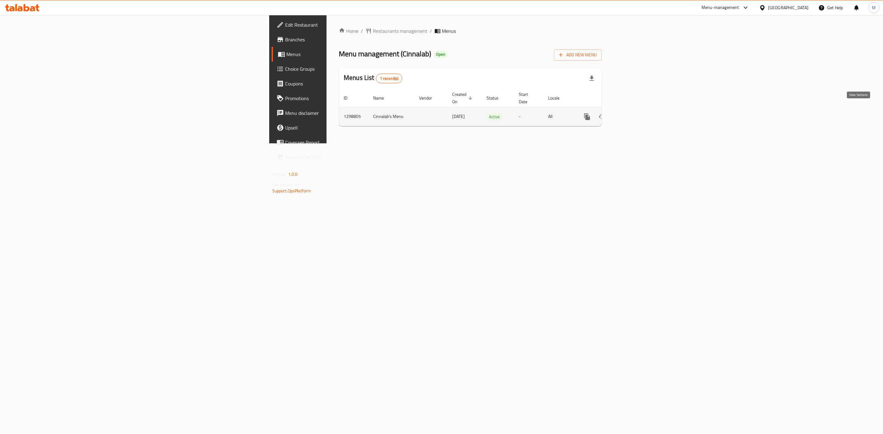
click at [638, 112] on link "enhanced table" at bounding box center [631, 116] width 15 height 15
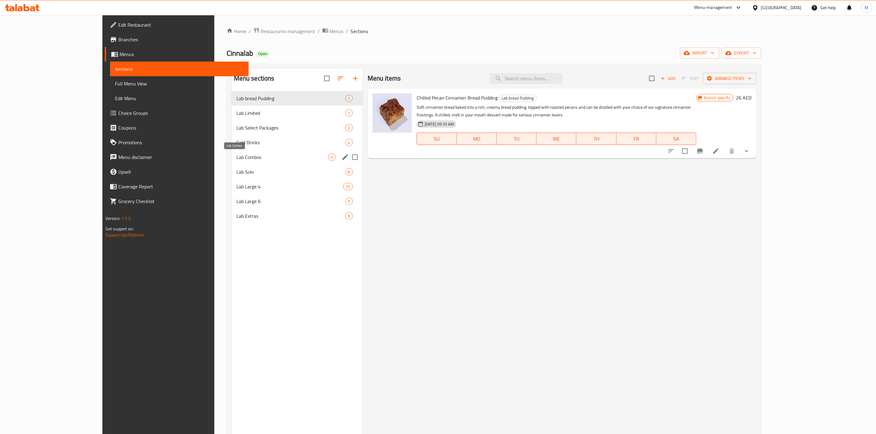
click at [236, 161] on span "Lab Combos" at bounding box center [282, 157] width 92 height 7
